Goal: Find specific page/section: Find specific page/section

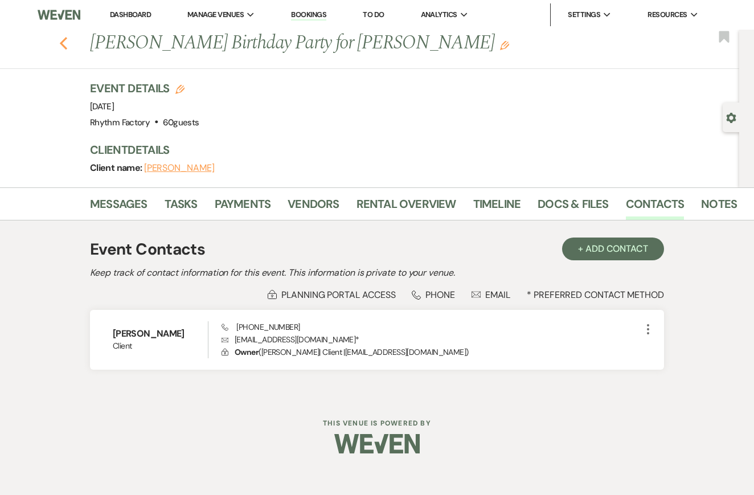
click at [65, 42] on icon "Previous" at bounding box center [63, 43] width 9 height 14
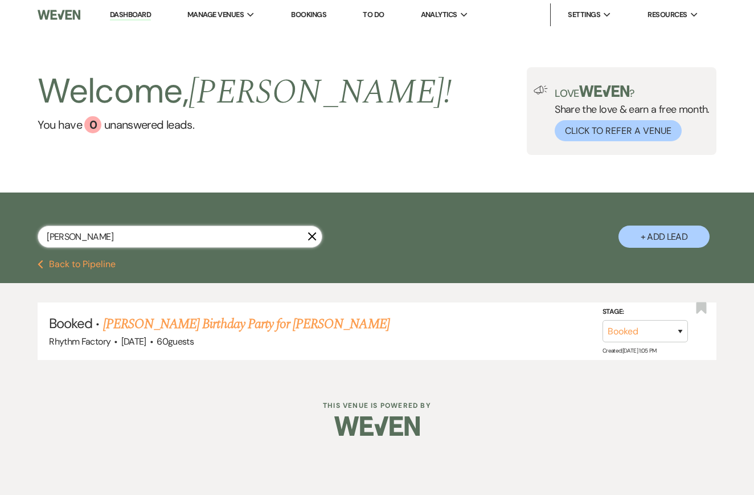
click at [88, 240] on input "[PERSON_NAME]" at bounding box center [180, 236] width 285 height 22
type input "[PERSON_NAME]"
select select "8"
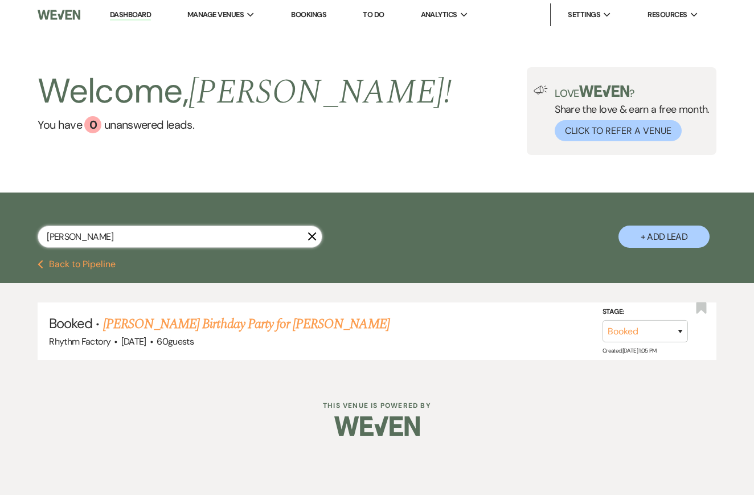
select select "8"
select select "5"
select select "8"
select select "10"
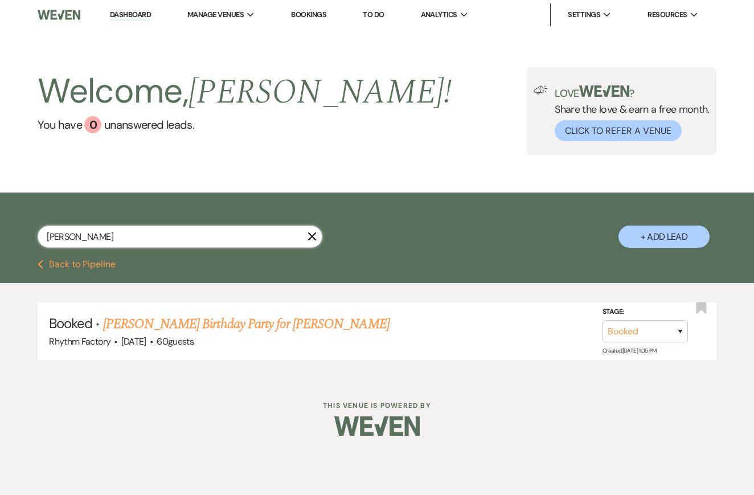
select select "8"
select select "7"
select select "8"
select select "4"
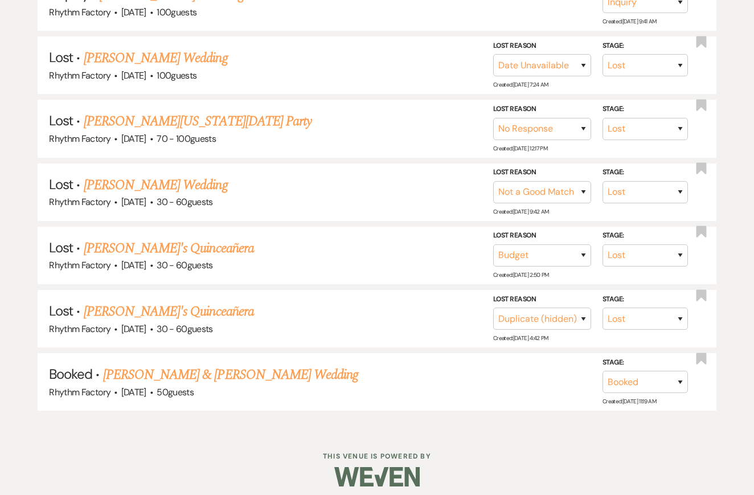
scroll to position [329, 0]
type input "[PERSON_NAME]"
click at [177, 368] on link "[PERSON_NAME] & [PERSON_NAME] Wedding" at bounding box center [230, 375] width 255 height 20
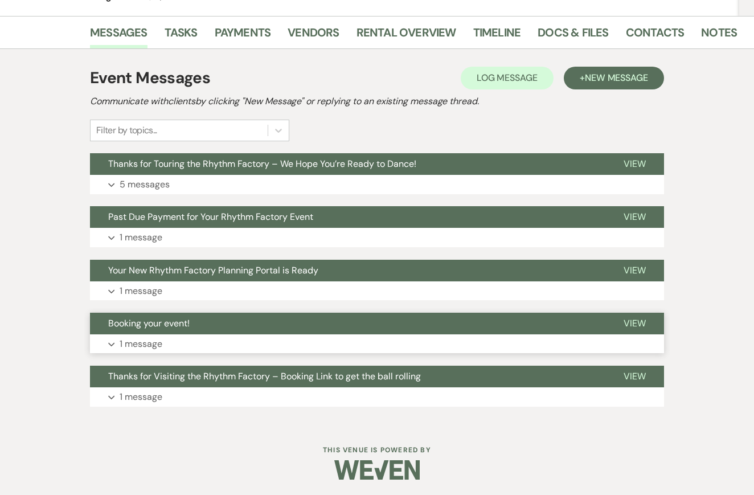
scroll to position [205, 0]
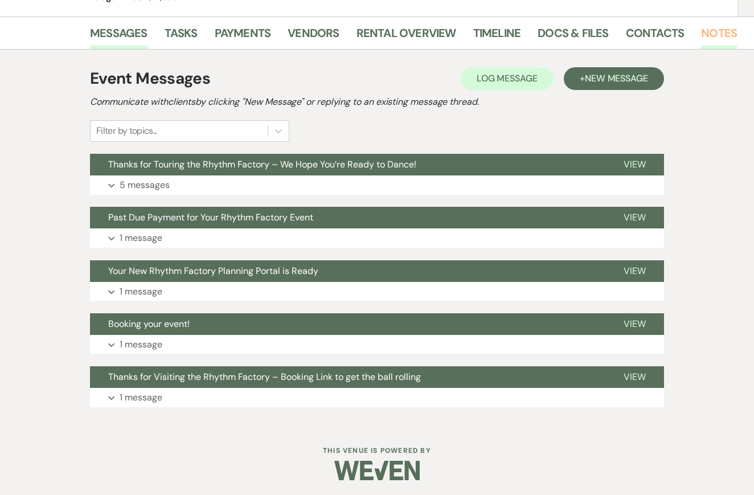
click at [713, 32] on link "Notes" at bounding box center [719, 36] width 36 height 25
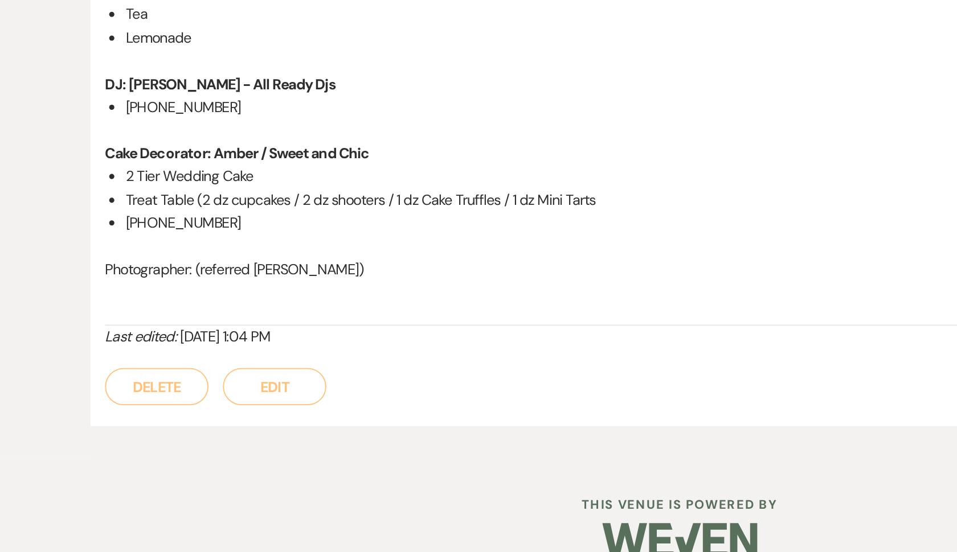
scroll to position [1104, 0]
